Goal: Information Seeking & Learning: Understand process/instructions

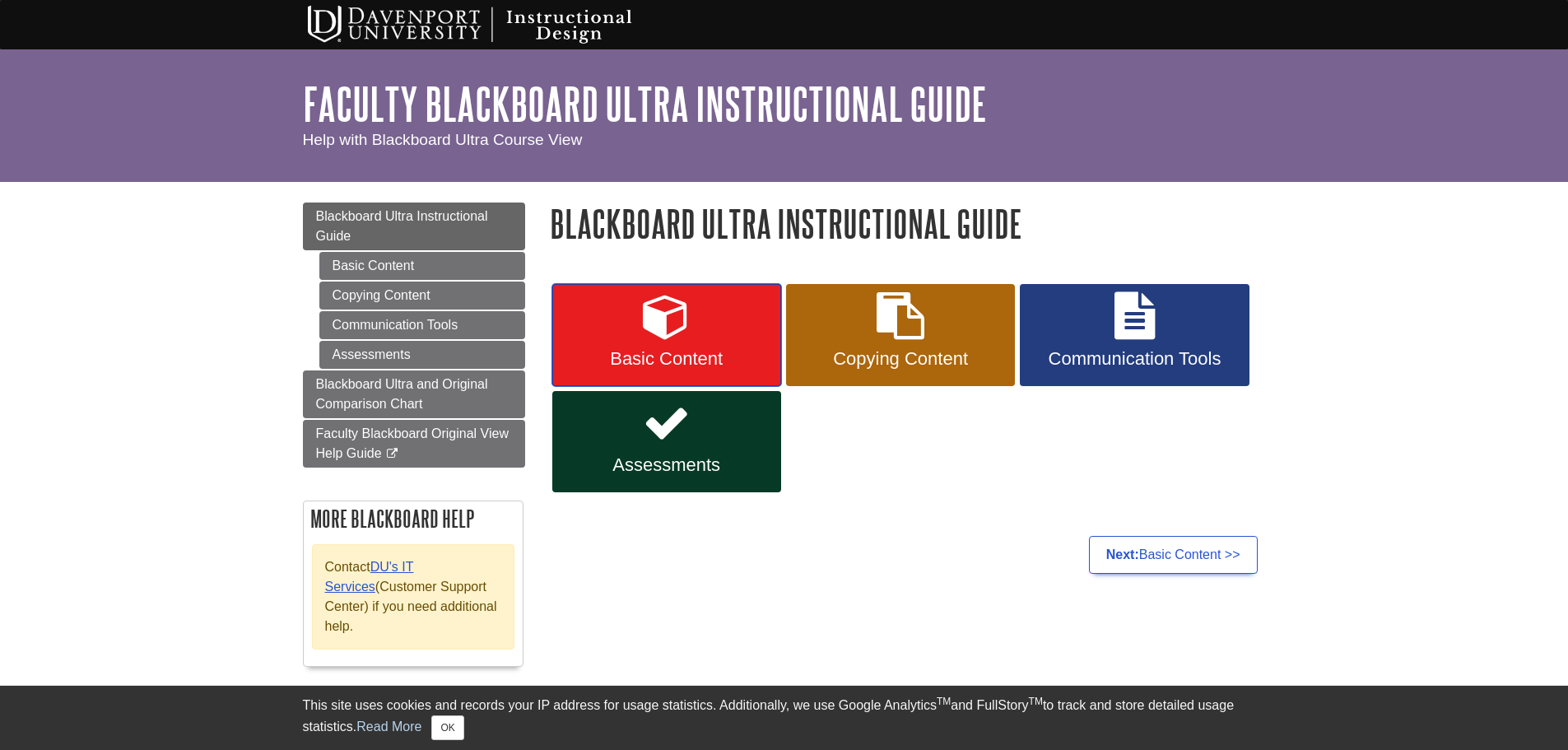
click at [662, 338] on icon at bounding box center [666, 316] width 48 height 48
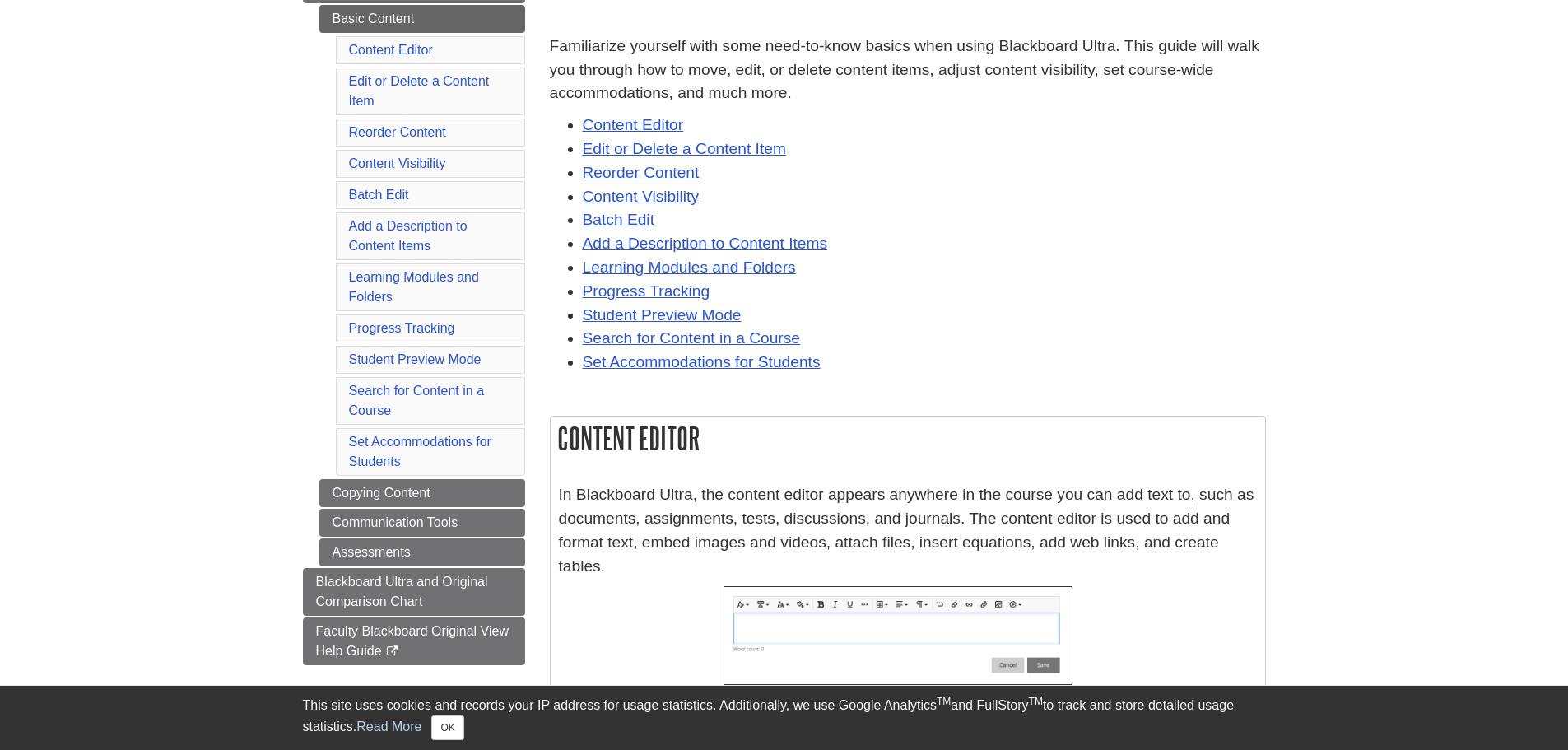
scroll to position [412, 0]
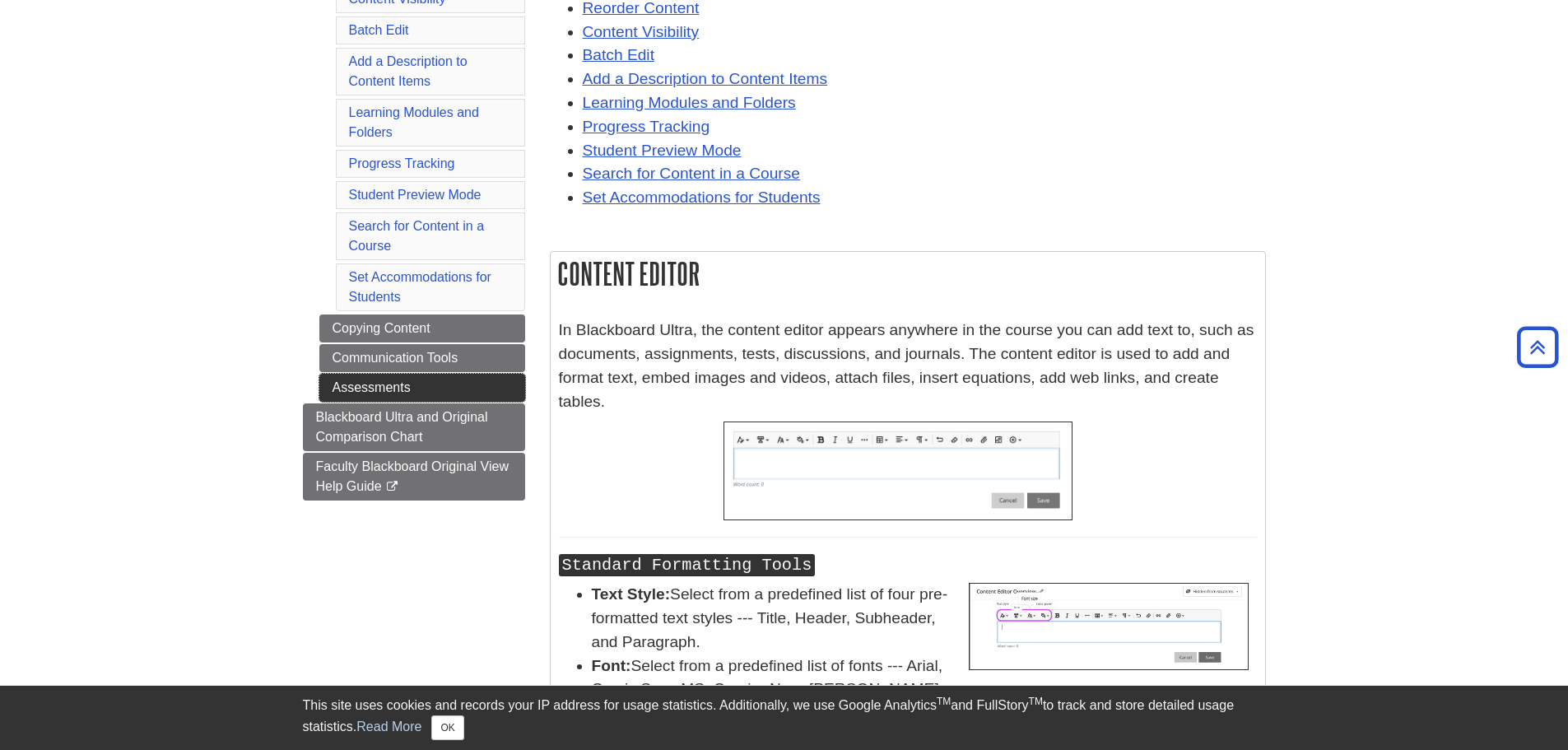
click at [350, 386] on link "Assessments" at bounding box center [422, 388] width 206 height 28
